Goal: Task Accomplishment & Management: Manage account settings

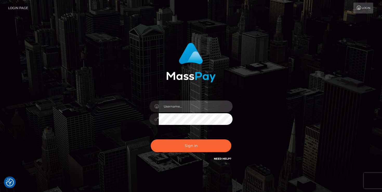
type input "mariolabugaj"
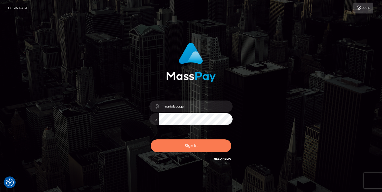
click at [189, 146] on button "Sign in" at bounding box center [191, 146] width 80 height 13
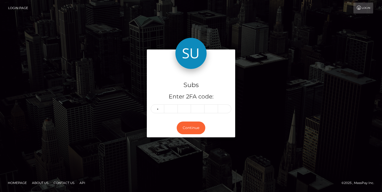
type input "9"
type input "6"
type input "8"
type input "4"
type input "1"
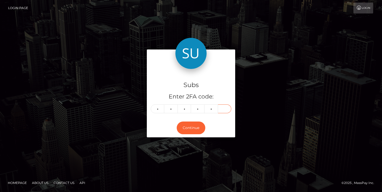
type input "7"
